Goal: Task Accomplishment & Management: Complete application form

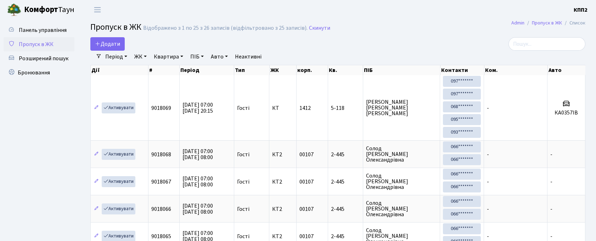
select select "25"
click at [549, 43] on input "search" at bounding box center [546, 43] width 77 height 13
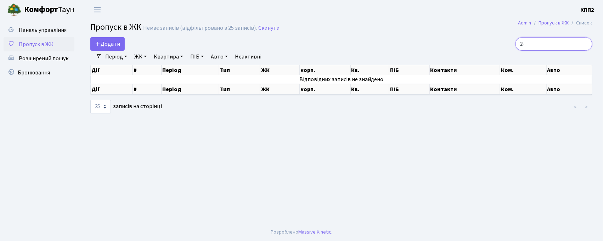
type input "2"
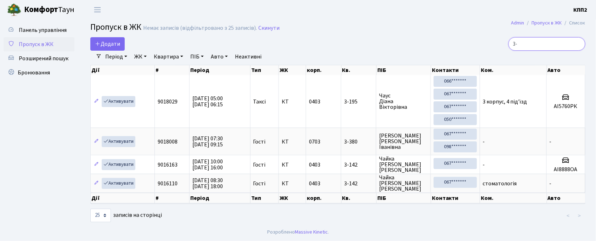
type input "3"
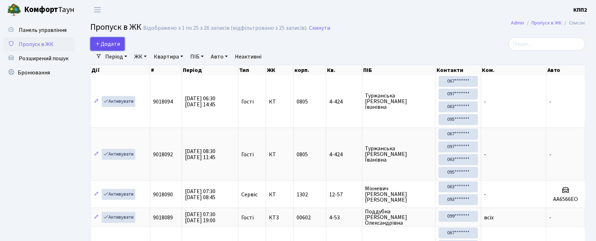
click at [100, 46] on icon at bounding box center [98, 44] width 6 height 6
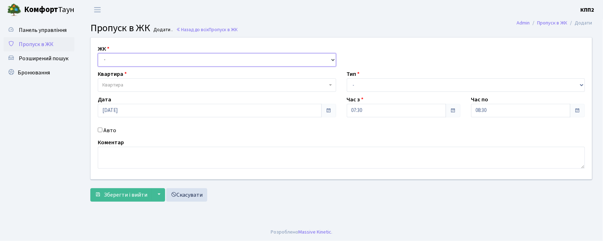
drag, startPoint x: 0, startPoint y: 0, endPoint x: 113, endPoint y: 60, distance: 127.6
click at [113, 60] on select "- КТ, вул. Регенераторна, 4 КТ2, просп. Соборності, 17 КТ3, вул. Березнева, 16 …" at bounding box center [217, 59] width 238 height 13
select select "302"
click at [98, 53] on select "- КТ, вул. Регенераторна, 4 КТ2, просп. Соборності, 17 КТ3, вул. Березнева, 16 …" at bounding box center [217, 59] width 238 height 13
select select
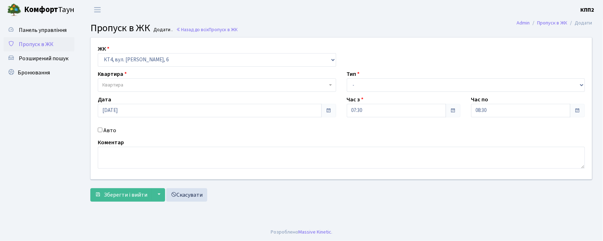
click at [107, 131] on label "Авто" at bounding box center [109, 130] width 13 height 9
click at [102, 131] on input "Авто" at bounding box center [100, 130] width 5 height 5
checkbox input "true"
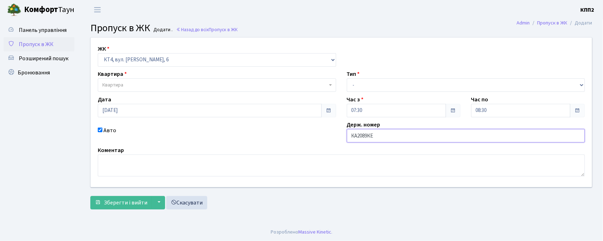
type input "КА2089КЕ"
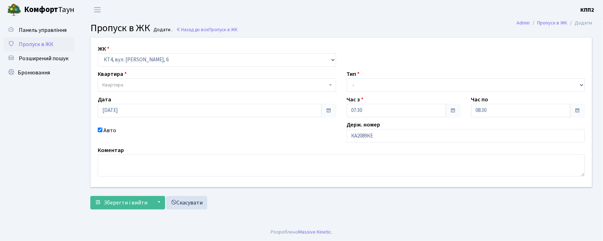
drag, startPoint x: 214, startPoint y: 85, endPoint x: 215, endPoint y: 73, distance: 12.5
click at [214, 85] on span "Квартира" at bounding box center [214, 84] width 225 height 7
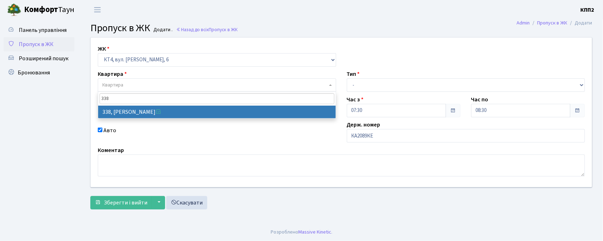
type input "338"
select select "17045"
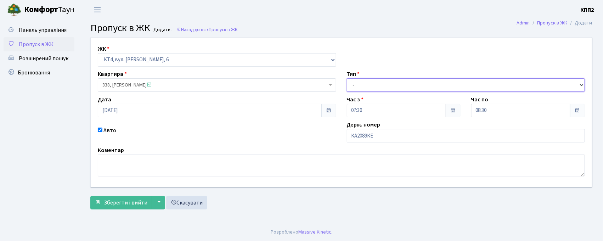
click at [414, 87] on select "- Доставка Таксі Гості Сервіс" at bounding box center [466, 84] width 238 height 13
select select "2"
click at [347, 78] on select "- Доставка Таксі Гості Сервіс" at bounding box center [466, 84] width 238 height 13
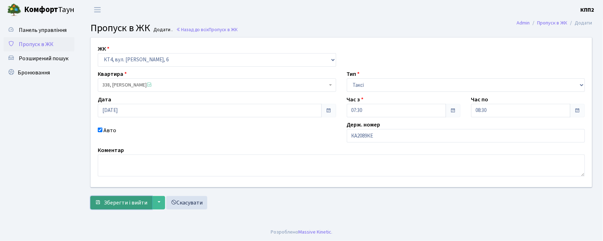
click at [94, 203] on button "Зберегти і вийти" at bounding box center [121, 202] width 62 height 13
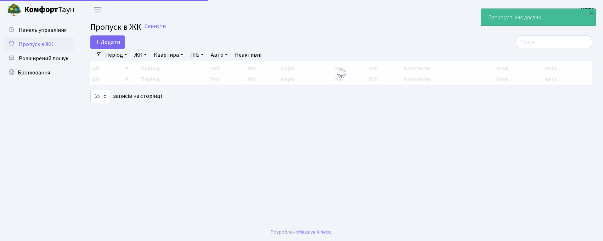
select select "25"
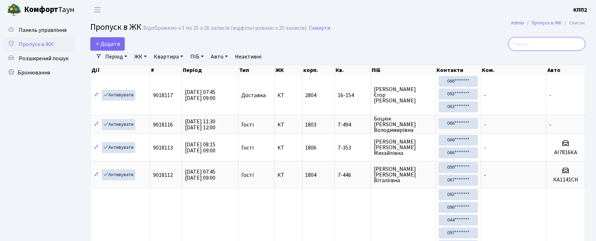
click at [548, 46] on input "search" at bounding box center [546, 43] width 77 height 13
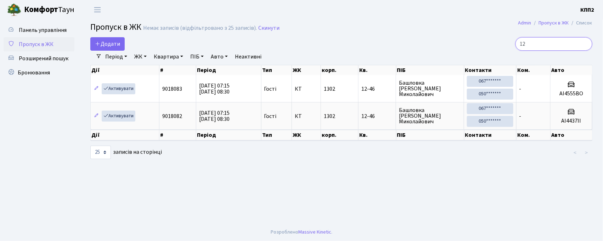
type input "1"
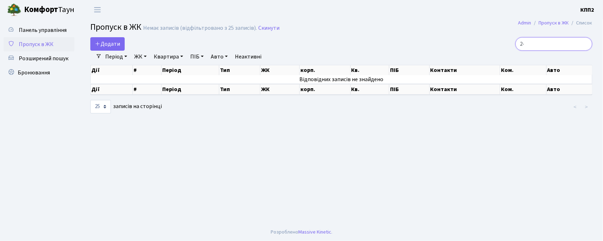
type input "2"
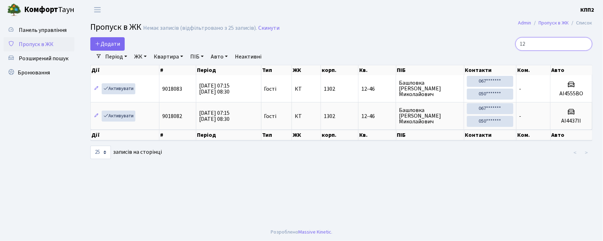
type input "1"
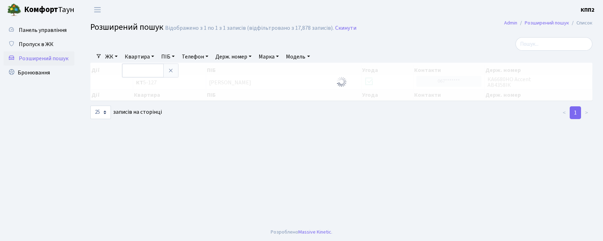
select select "25"
click at [134, 68] on input "text" at bounding box center [142, 70] width 41 height 13
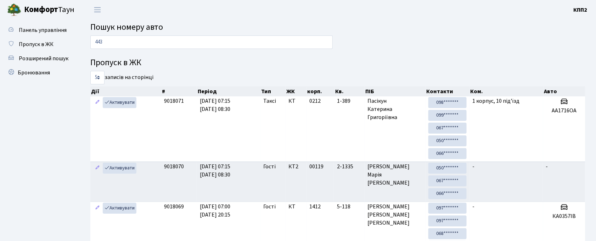
type input "4437"
